Goal: Navigation & Orientation: Go to known website

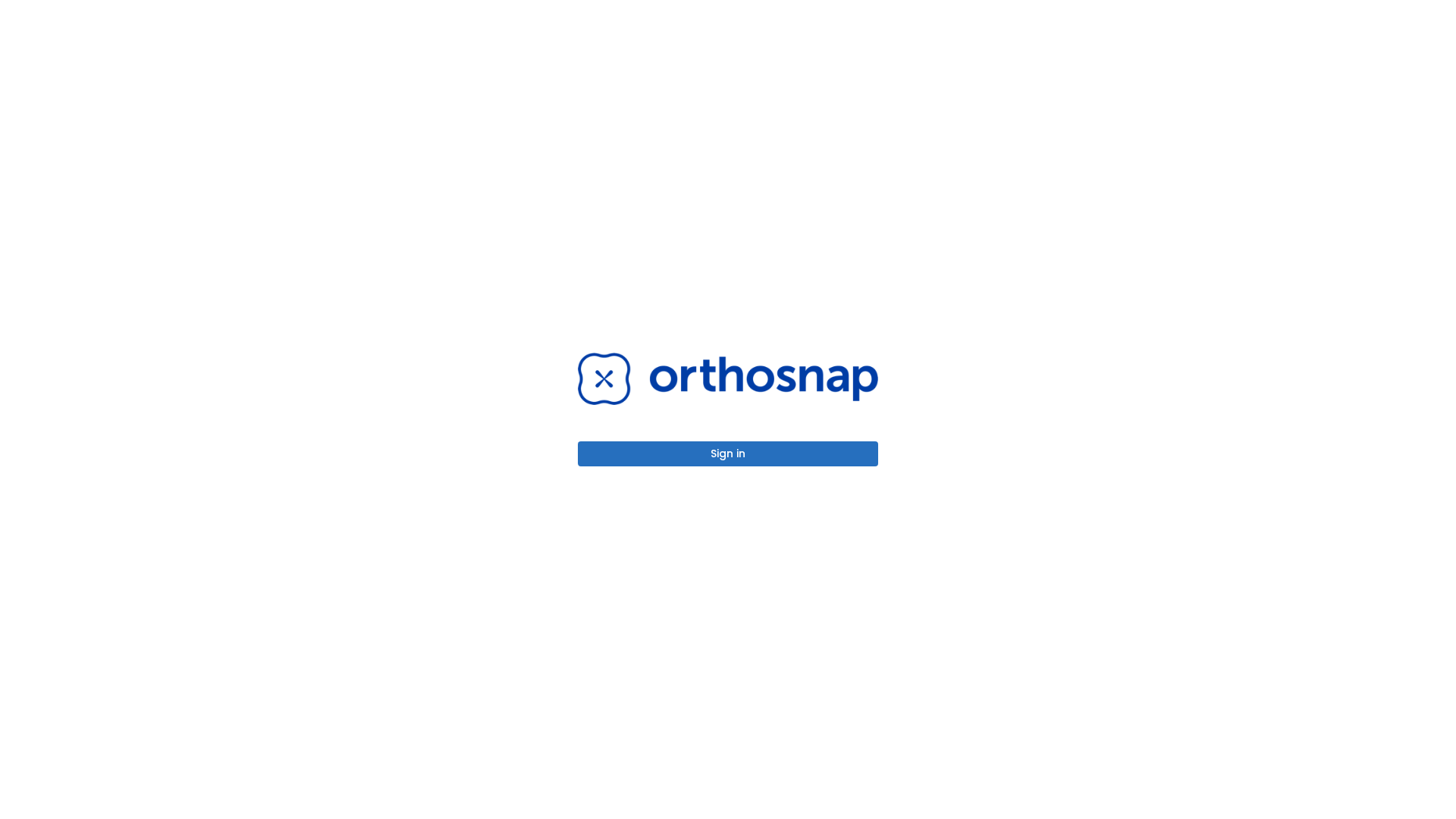
click at [728, 454] on button "Sign in" at bounding box center [728, 454] width 300 height 25
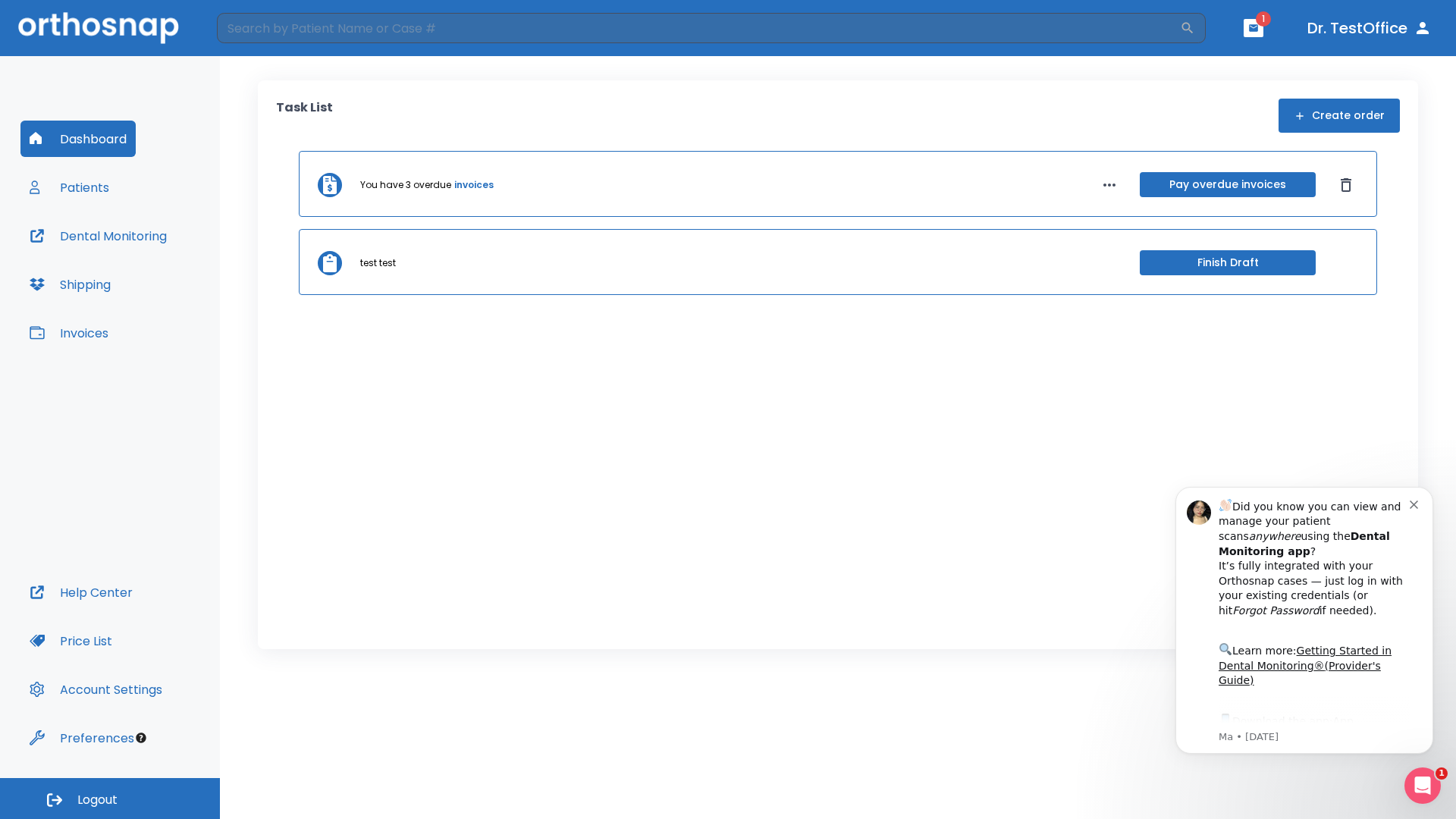
click at [110, 798] on span "Logout" at bounding box center [97, 800] width 40 height 17
